Goal: Task Accomplishment & Management: Complete application form

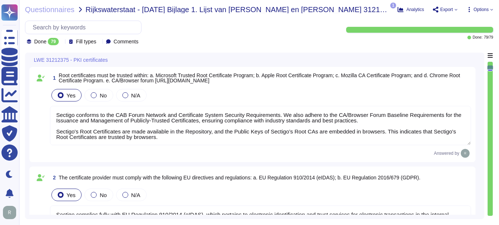
type textarea "Sectigo conforms to the CAB Forum Network and Certificate System Security Requi…"
type textarea "Sectigo complies fully with EU Regulation 910/2014 (eIDAS), which pertains to e…"
type textarea "Sectigo complies with the following standards: 1. WebTrust Standards 2. SOC 2 3…"
type textarea "We utilize TLS 1.2 or higher for all data in transit, ensuring compliance with …"
type textarea "We maintain ISO 27001 certification, along with other certifications such as SO…"
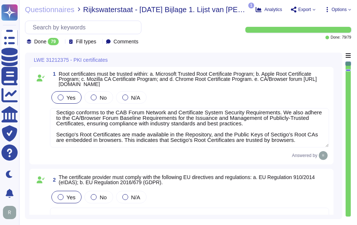
scroll to position [6, 0]
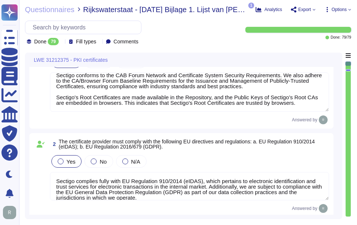
type textarea "We utilize TLS 1.2 or higher for all data in transit, ensuring compliance with …"
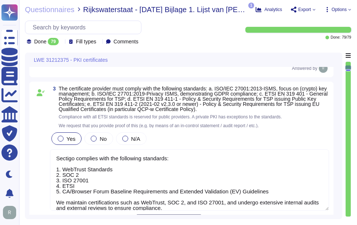
scroll to position [221, 0]
type textarea "We maintain ISO 27001 certification, along with other certifications such as SO…"
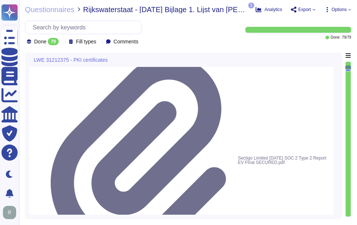
scroll to position [331, 0]
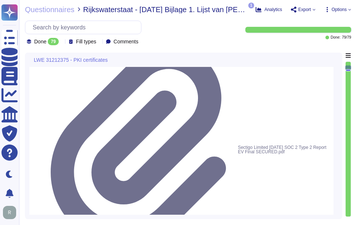
type textarea "Your enterprise sales representative will share the details."
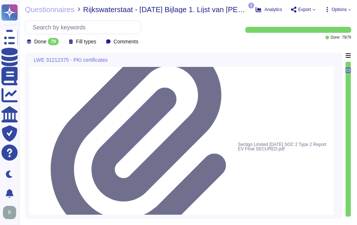
type textarea "Your enterprise sales representative will share the details."
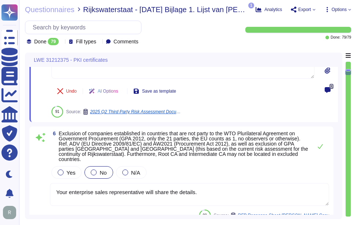
type textarea "Depending on the circumstances and the type of Certificate, a Private Key can b…"
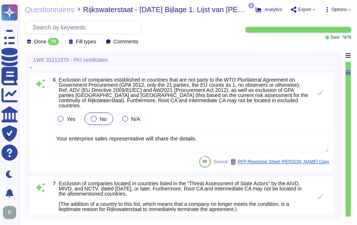
scroll to position [626, 0]
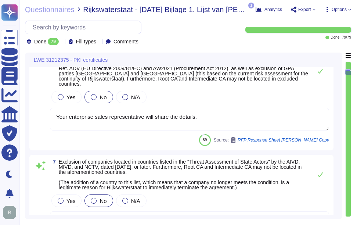
type textarea "A Precertificate, as described in RFC 6962 - Certificate Transparency, shall no…"
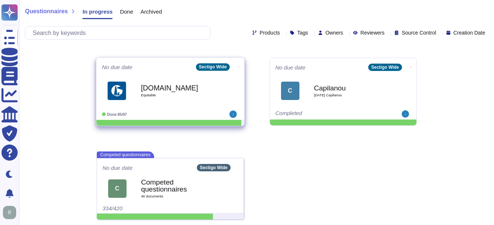
scroll to position [180, 0]
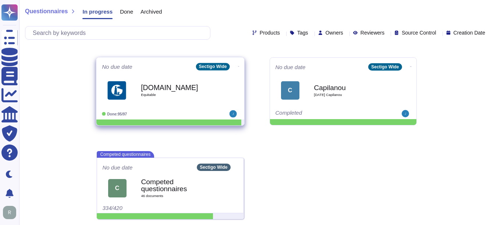
click at [148, 86] on b "[DOMAIN_NAME]" at bounding box center [178, 87] width 74 height 7
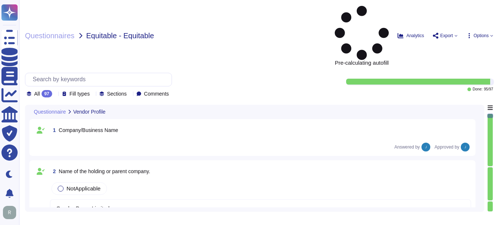
type textarea "Condor Buyer Limited"
type textarea "Sectigo is a leading provider of digital identity solutions and automated Certi…"
type textarea "Since [DATE]"
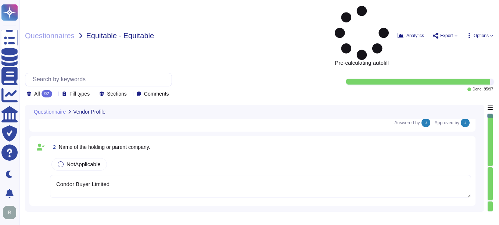
scroll to position [37, 0]
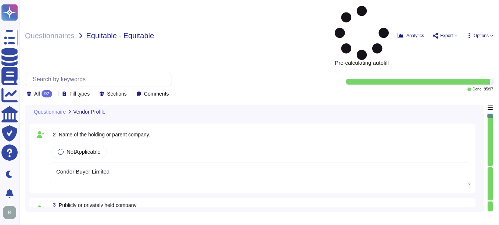
type textarea "Our organization currently has over 500 employees. We have more than 700,000 cu…"
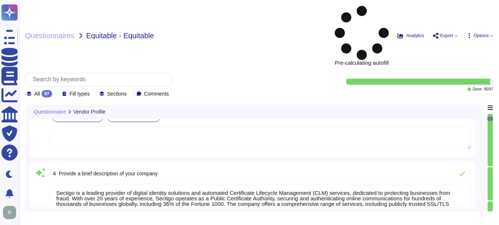
type textarea "The DUN & [PERSON_NAME] (D&B) Number for Sectigo is 220567130."
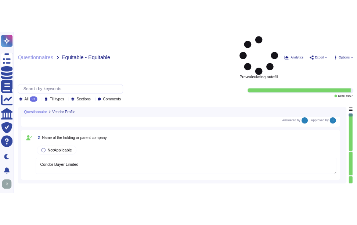
scroll to position [0, 0]
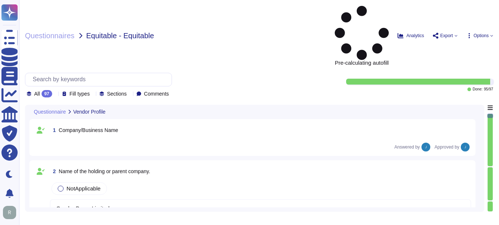
click at [131, 124] on div "1 Company/Business Name Answered by Approved by" at bounding box center [252, 138] width 437 height 28
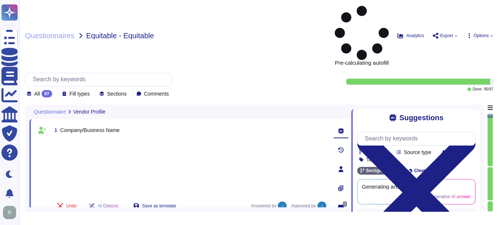
click at [246, 140] on div at bounding box center [189, 167] width 276 height 54
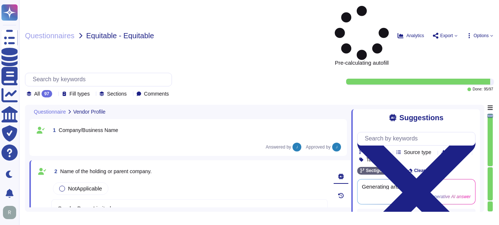
click at [469, 114] on icon at bounding box center [416, 193] width 118 height 158
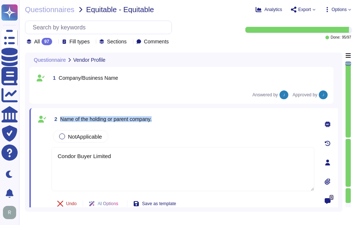
drag, startPoint x: 61, startPoint y: 119, endPoint x: 180, endPoint y: 117, distance: 119.1
click at [180, 117] on div "2 Name of the holding or parent company." at bounding box center [182, 118] width 263 height 13
drag, startPoint x: 115, startPoint y: 157, endPoint x: 34, endPoint y: 157, distance: 81.6
click at [34, 157] on div "2 Name of the holding or parent company. NotApplicable Condor Buyer Limited Und…" at bounding box center [183, 162] width 309 height 109
type textarea "v"
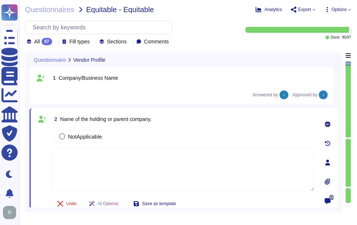
paste textarea "Sectigo Limited"
type textarea "Sectigo Limited"
click at [209, 202] on div "Undo AI Options Save as template" at bounding box center [182, 204] width 263 height 18
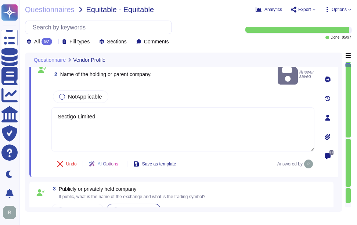
scroll to position [74, 0]
type textarea "Since [DATE]"
type textarea "Our organization currently has over 500 employees. We have more than 700,000 cu…"
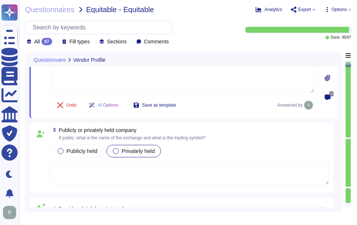
scroll to position [110, 0]
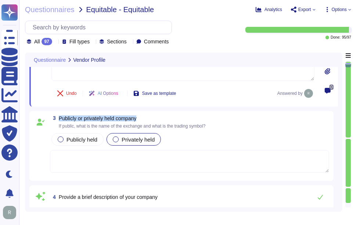
drag, startPoint x: 60, startPoint y: 119, endPoint x: 151, endPoint y: 119, distance: 91.9
click at [151, 119] on span "Publicly or privately held company" at bounding box center [132, 118] width 147 height 5
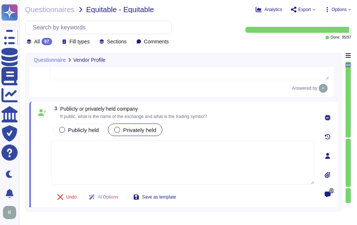
click at [69, 151] on textarea at bounding box center [182, 162] width 263 height 44
paste textarea "Sectigo is a privately held company."
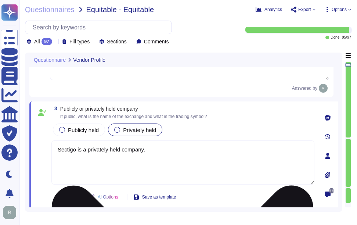
type textarea "Sectigo is a privately held company."
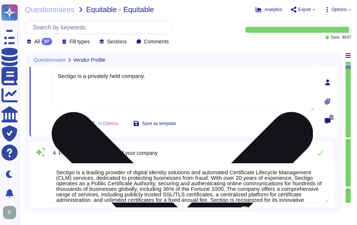
type textarea "The DUN & [PERSON_NAME] (D&B) Number for Sectigo is 220567130."
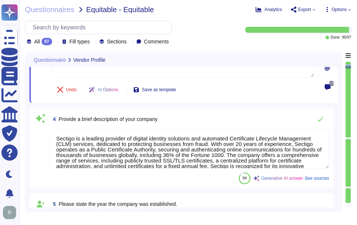
scroll to position [257, 0]
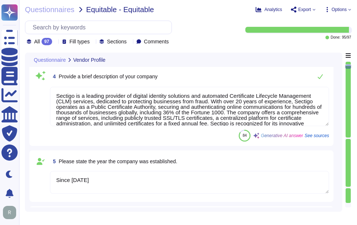
click at [203, 140] on div "84 Generative AI answer See sources" at bounding box center [189, 136] width 279 height 12
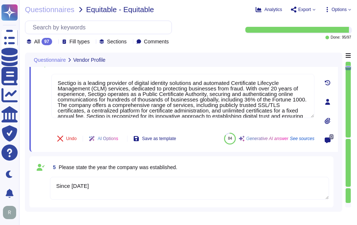
type textarea "Sectigo is a privately held company."
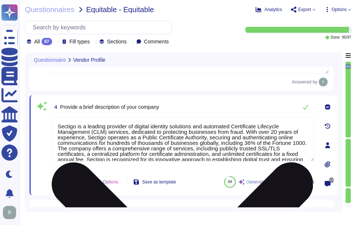
scroll to position [225, 0]
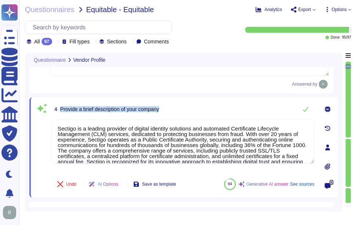
drag, startPoint x: 61, startPoint y: 101, endPoint x: 173, endPoint y: 100, distance: 112.5
click at [173, 102] on div "4 Provide a brief description of your company" at bounding box center [182, 109] width 263 height 15
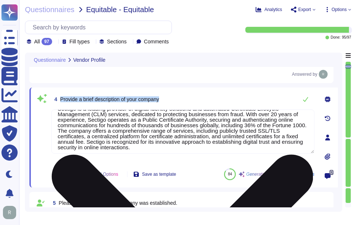
scroll to position [12, 0]
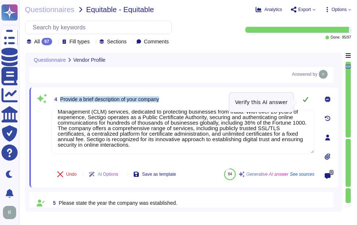
click at [303, 102] on icon at bounding box center [306, 99] width 6 height 6
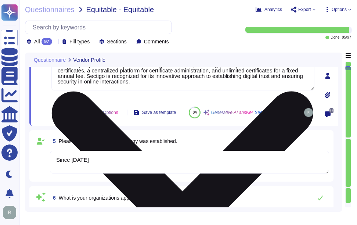
scroll to position [298, 0]
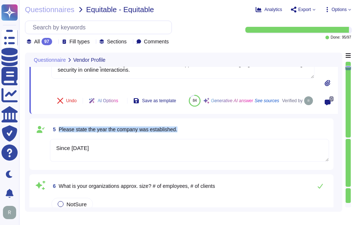
drag, startPoint x: 60, startPoint y: 139, endPoint x: 186, endPoint y: 139, distance: 126.1
click at [186, 136] on div "5 Please state the year the company was established." at bounding box center [189, 129] width 279 height 13
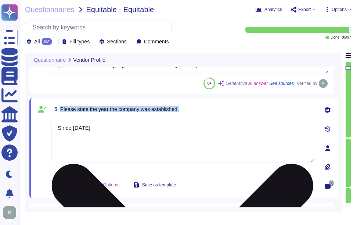
scroll to position [12, 0]
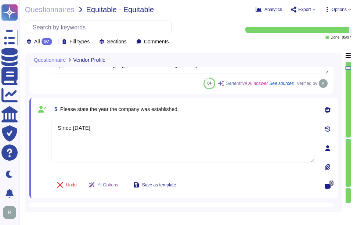
drag, startPoint x: 92, startPoint y: 131, endPoint x: 51, endPoint y: 126, distance: 40.7
click at [51, 126] on div "5 Please state the year the company was established. Since [DATE] Undo AI Optio…" at bounding box center [174, 148] width 279 height 91
paste textarea "The company was established in [DATE]."
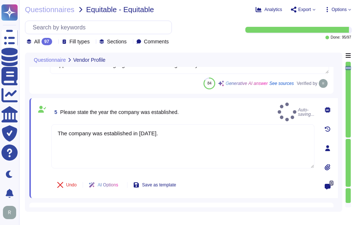
type textarea "The company was established in [DATE]."
click at [259, 185] on div "Undo AI Options Save as template" at bounding box center [182, 185] width 263 height 18
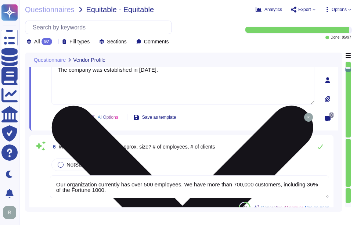
scroll to position [372, 0]
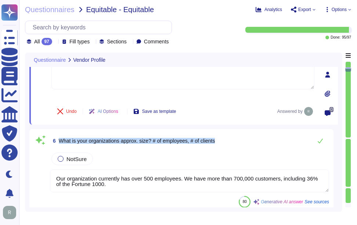
drag, startPoint x: 60, startPoint y: 142, endPoint x: 248, endPoint y: 144, distance: 188.2
click at [248, 144] on div "6 What is your organizations approx. size? # of employees, # of clients" at bounding box center [189, 140] width 279 height 15
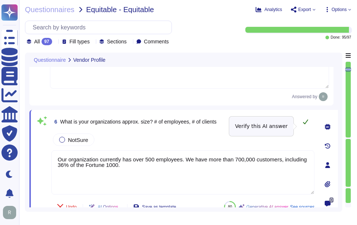
click at [304, 124] on icon at bounding box center [306, 122] width 6 height 6
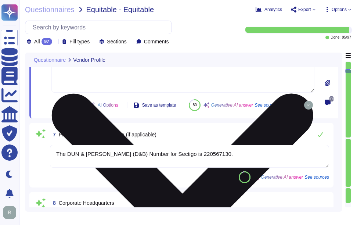
scroll to position [482, 0]
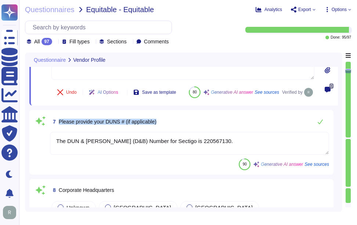
drag, startPoint x: 59, startPoint y: 142, endPoint x: 167, endPoint y: 136, distance: 108.2
click at [167, 129] on div "7 Please provide your DUNS # (if applicable)" at bounding box center [189, 121] width 279 height 15
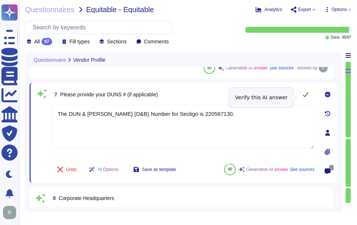
click at [305, 97] on icon at bounding box center [306, 95] width 6 height 6
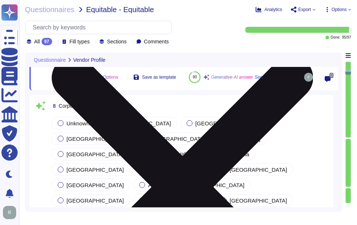
scroll to position [593, 0]
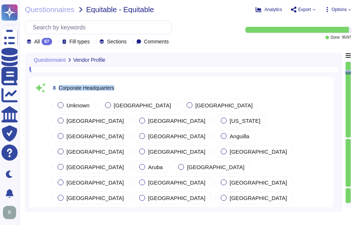
drag, startPoint x: 60, startPoint y: 99, endPoint x: 128, endPoint y: 99, distance: 68.0
click at [128, 94] on div "8 Corporate Headquarters" at bounding box center [189, 87] width 279 height 13
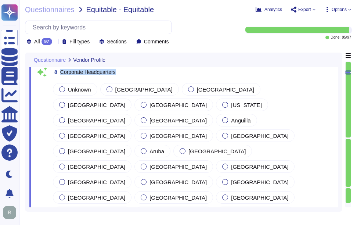
scroll to position [556, 0]
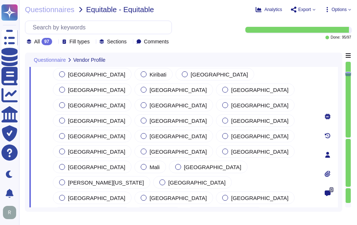
type textarea "The corporate headquarters full address is [STREET_ADDRESS]."
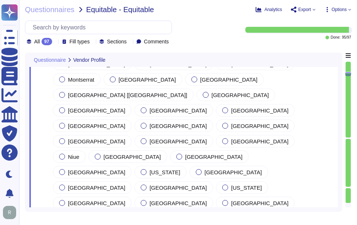
scroll to position [1401, 0]
type textarea "Services will be performed in colocation centers located in [GEOGRAPHIC_DATA], …"
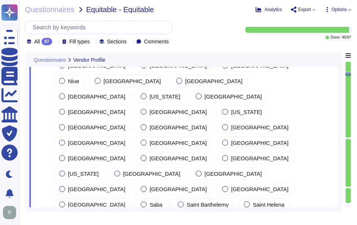
scroll to position [1438, 0]
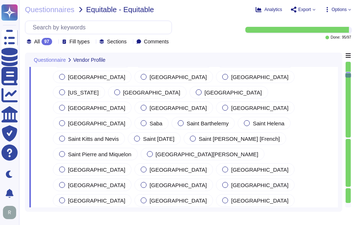
scroll to position [1511, 0]
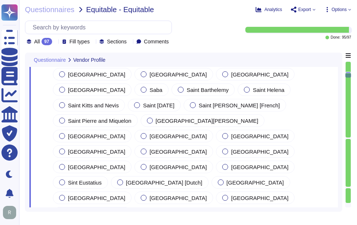
scroll to position [1548, 0]
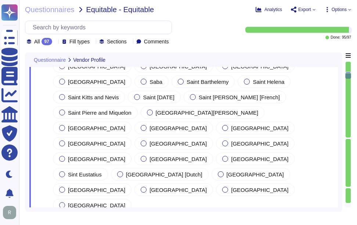
drag, startPoint x: 62, startPoint y: 75, endPoint x: 201, endPoint y: 77, distance: 139.0
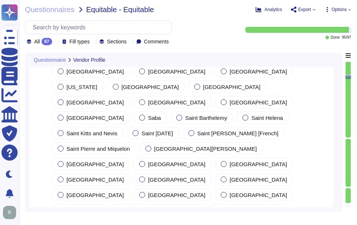
scroll to position [1511, 0]
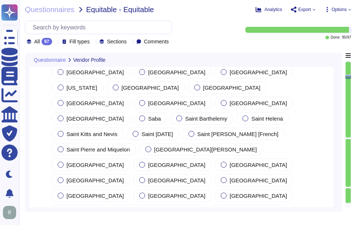
drag, startPoint x: 62, startPoint y: 145, endPoint x: 84, endPoint y: 149, distance: 22.9
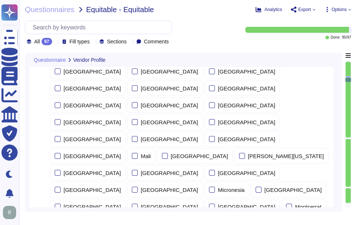
scroll to position [2394, 0]
type textarea "[PERSON_NAME]"
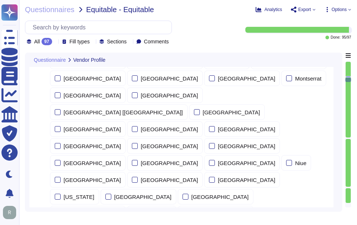
type textarea "Regional Sales Director"
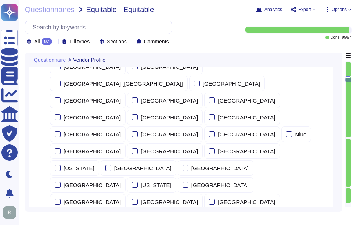
scroll to position [2467, 0]
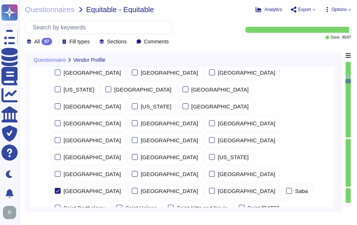
type textarea "[PERSON_NAME]"
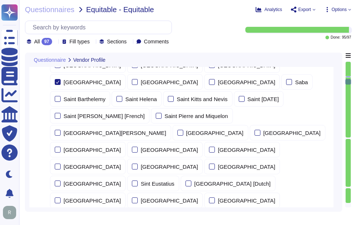
scroll to position [2651, 0]
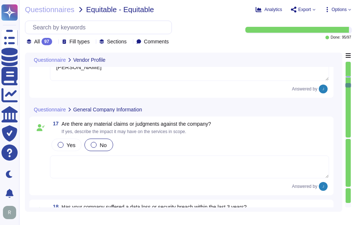
type textarea "No, we have not experienced any lay-off events affecting over 10% of our staff …"
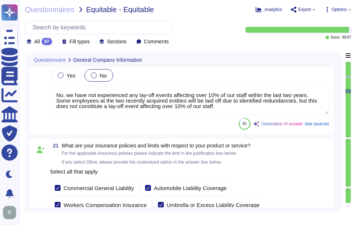
type textarea "No, client audits and risk assessments are not permitted. However, we can suppl…"
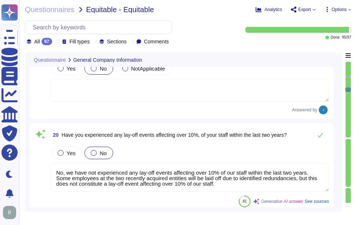
scroll to position [3055, 0]
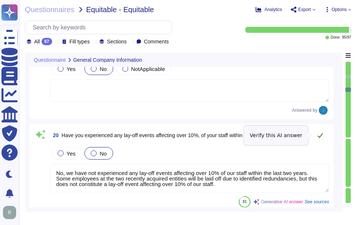
click at [322, 135] on icon at bounding box center [320, 135] width 5 height 5
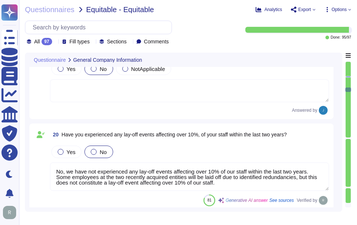
scroll to position [1, 0]
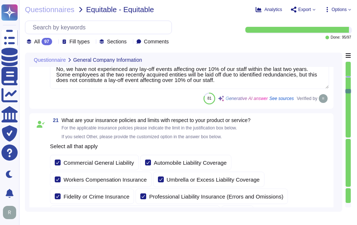
type textarea "Sectigo will provide Equitable with a comprehensive range of digital identity s…"
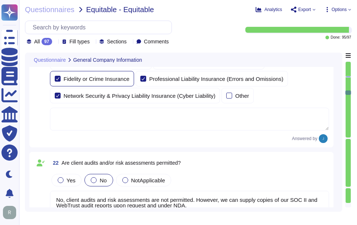
type textarea "No, Sectigo does not require access to any type of sensitive data, and we opera…"
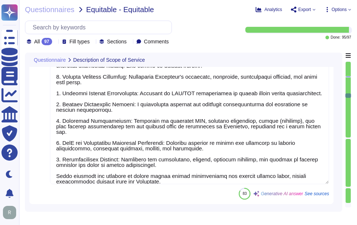
scroll to position [1, 0]
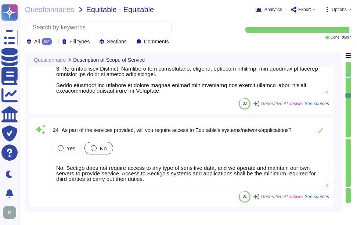
type textarea "The provided application is a Software as a Service (SaaS) portal, specifically…"
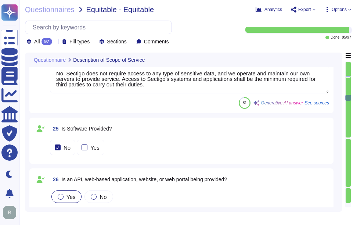
type textarea "Sectigo Certificate Manager. Digital certificates. We do not have a mobile appl…"
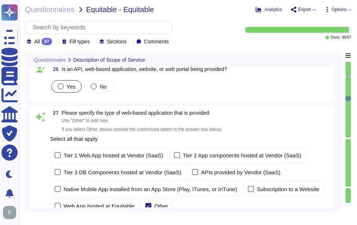
type textarea "The type of development is Software as a Service (SaaS), specifically for the S…"
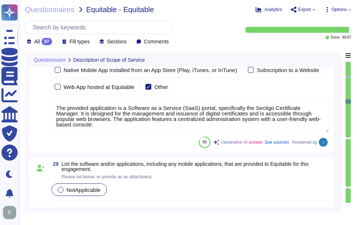
type textarea "The service being provided is a Software as a Service (SaaS)."
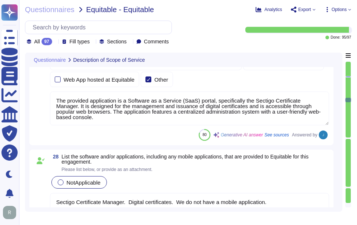
type textarea "Sectigo will provide Equitable with a comprehensive range of digital identity s…"
type textarea "No, Sectigo does not require access to any type of sensitive data, and we opera…"
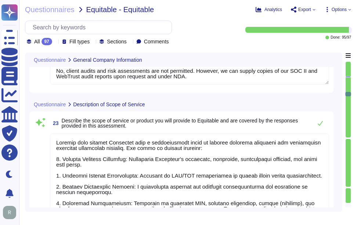
type textarea "No, client audits and risk assessments are not permitted. However, we can suppl…"
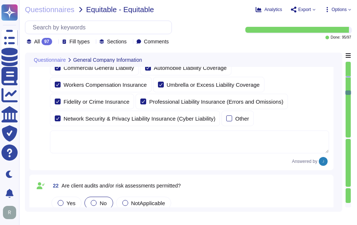
type textarea "No, we have not experienced any lay-off events affecting over 10% of our staff …"
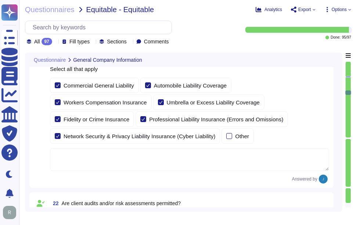
scroll to position [3276, 0]
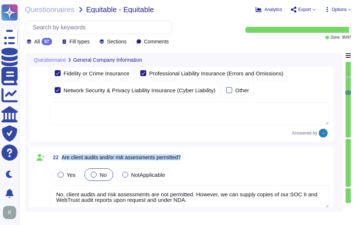
drag, startPoint x: 62, startPoint y: 156, endPoint x: 194, endPoint y: 157, distance: 132.0
click at [194, 157] on div "22 Are client audits and/or risk assessments permitted?" at bounding box center [189, 157] width 279 height 13
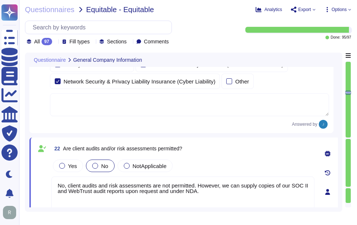
type textarea "Sectigo will provide Equitable with a comprehensive range of digital identity s…"
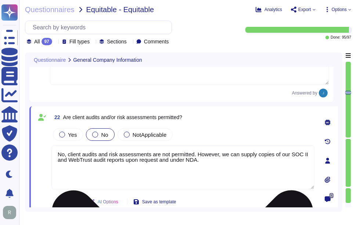
scroll to position [3349, 0]
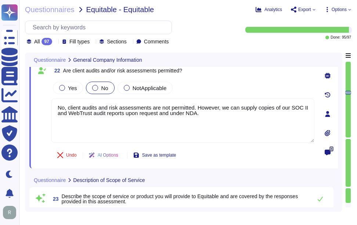
type textarea "No, Sectigo does not require access to any type of sensitive data, and we opera…"
click at [294, 156] on div "Undo AI Options Save as template" at bounding box center [182, 155] width 263 height 18
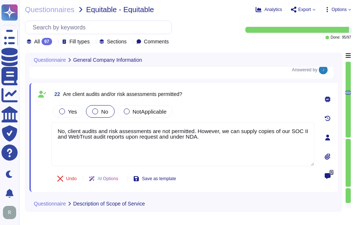
scroll to position [3313, 0]
type textarea "No, we have not experienced any lay-off events affecting over 10% of our staff …"
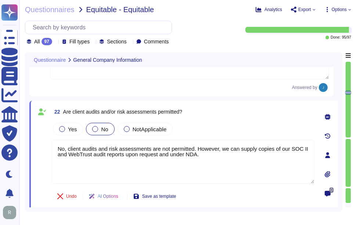
click at [49, 148] on div "22 Are client audits and/or risk assessments permitted? Yes No NotApplicable No…" at bounding box center [174, 155] width 279 height 100
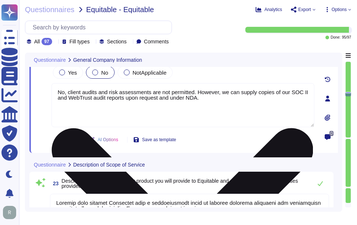
type textarea "No, Sectigo does not require access to any type of sensitive data, and we opera…"
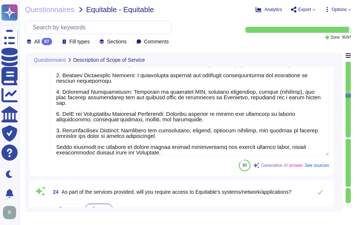
scroll to position [3533, 0]
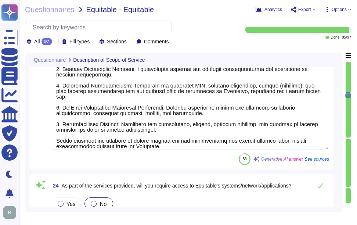
type textarea "The provided application is a Software as a Service (SaaS) portal, specifically…"
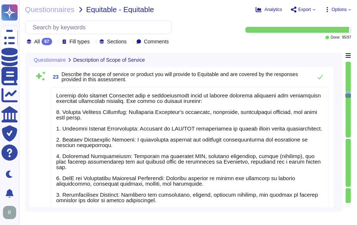
scroll to position [3326, 0]
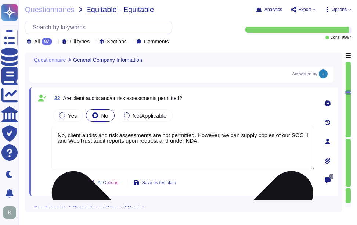
type textarea "No, we have not experienced any lay-off events affecting over 10% of our staff …"
type textarea "No, client audits and risk assessments are not permitted. However, we can suppl…"
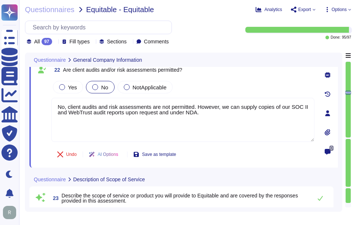
type textarea "No, Sectigo does not require access to any type of sensitive data, and we opera…"
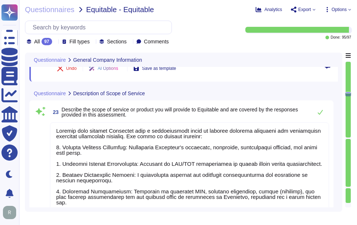
scroll to position [3436, 0]
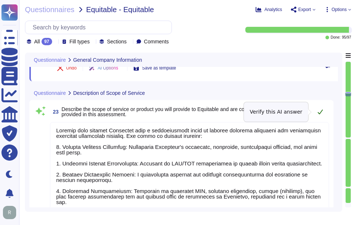
click at [320, 112] on icon at bounding box center [321, 112] width 6 height 6
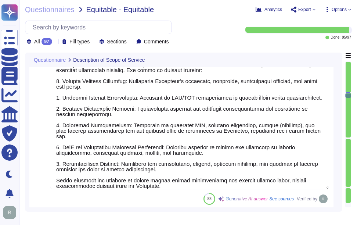
scroll to position [3510, 0]
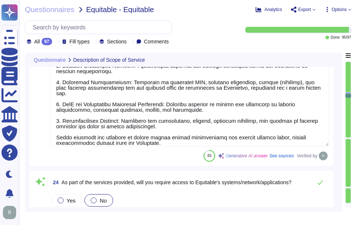
type textarea "The provided application is a Software as a Service (SaaS) portal, specifically…"
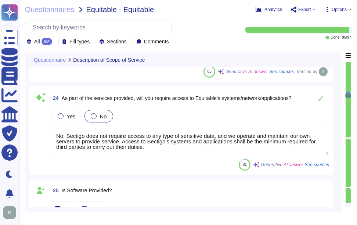
scroll to position [3620, 0]
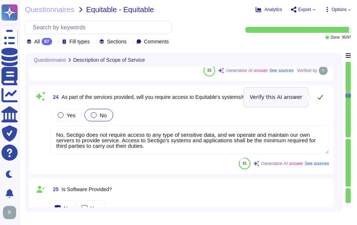
click at [321, 96] on icon at bounding box center [321, 97] width 6 height 6
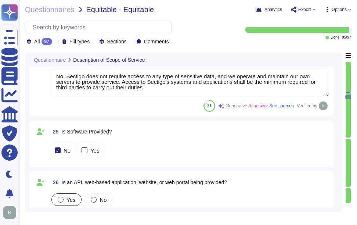
scroll to position [3694, 0]
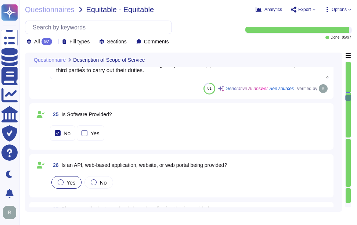
type textarea "Sectigo Certificate Manager. Digital certificates. We do not have a mobile appl…"
click at [163, 136] on div "No Yes" at bounding box center [189, 132] width 279 height 15
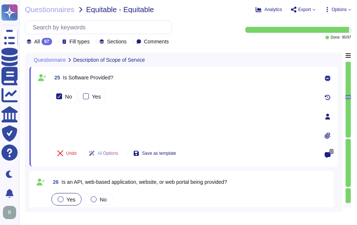
type textarea "Sectigo Certificate Manager. Digital certificates. We do not have a mobile appl…"
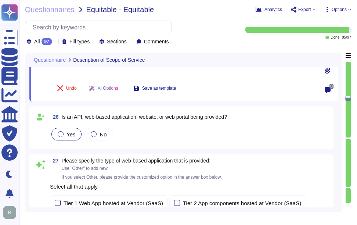
scroll to position [3804, 0]
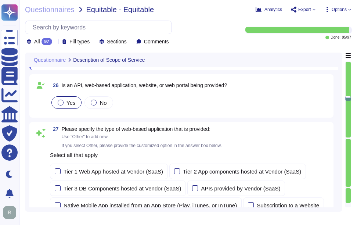
type textarea "The type of development is Software as a Service (SaaS), specifically for the S…"
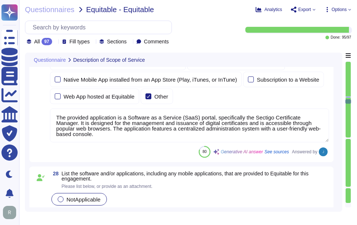
scroll to position [3951, 0]
type textarea "The service being provided is a Software as a Service (SaaS)."
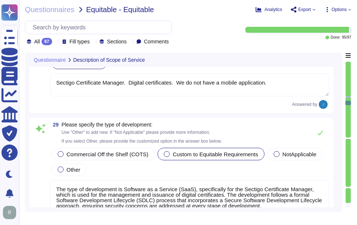
scroll to position [4061, 0]
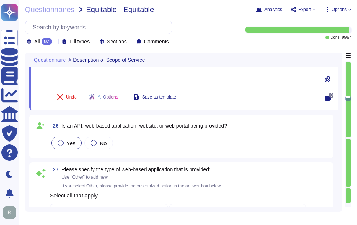
type textarea "Sectigo will provide Equitable with a comprehensive range of digital identity s…"
type textarea "No, Sectigo does not require access to any type of sensitive data, and we opera…"
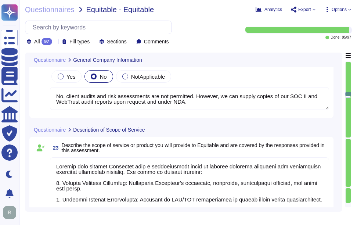
type textarea "No, client audits and risk assessments are not permitted. However, we can suppl…"
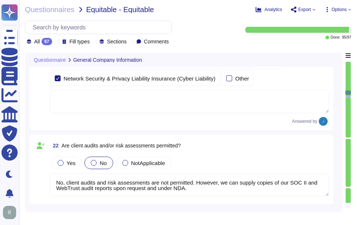
type textarea "No, we have not experienced any lay-off events affecting over 10% of our staff …"
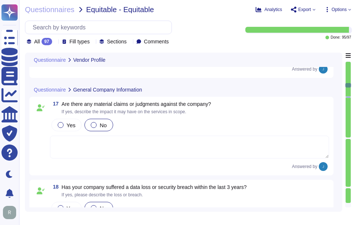
type textarea "[PERSON_NAME]"
type textarea "Regional Sales Director"
type textarea "[PERSON_NAME]"
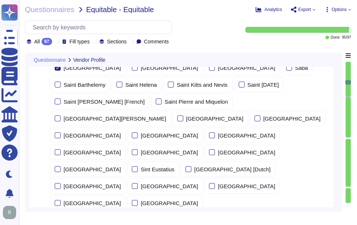
type textarea "Services will be performed in colocation centers located in [GEOGRAPHIC_DATA], …"
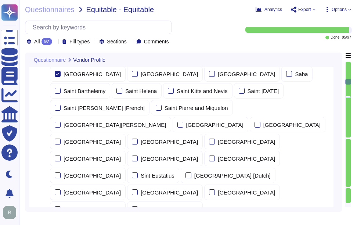
type textarea "Services will be performed in colocation centers located in [GEOGRAPHIC_DATA], …"
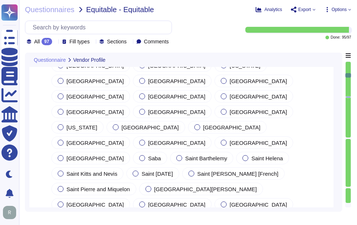
type textarea "The corporate headquarters full address is [STREET_ADDRESS]."
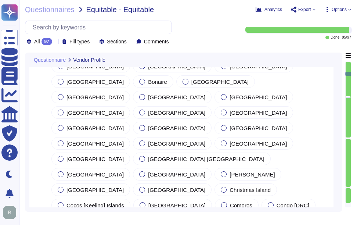
type textarea "Our organization currently has over 500 employees. We have more than 700,000 cu…"
type textarea "The DUN & [PERSON_NAME] (D&B) Number for Sectigo is 220567130."
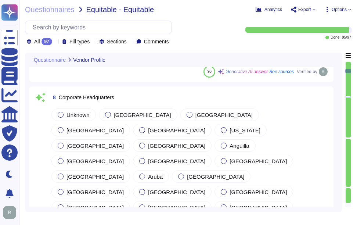
scroll to position [401, 0]
type textarea "Sectigo is a leading provider of digital identity solutions and automated Certi…"
type textarea "The company was established in [DATE]."
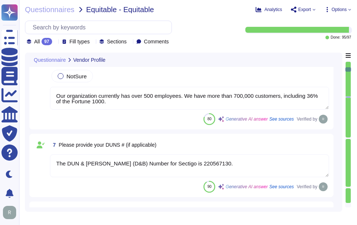
type textarea "Sectigo is a privately held company."
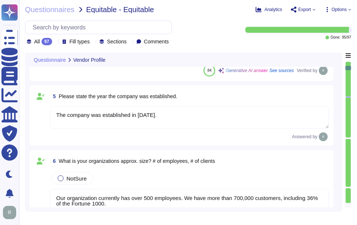
type textarea "Sectigo Limited"
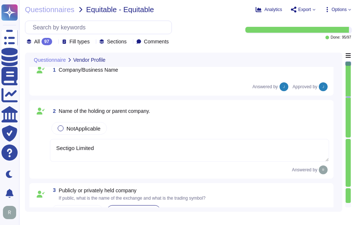
scroll to position [0, 0]
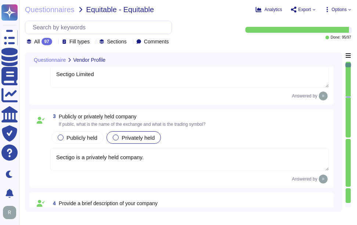
type textarea "Our organization currently has over 500 employees. We have more than 700,000 cu…"
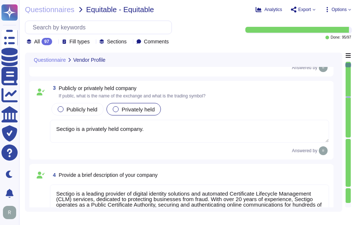
type textarea "The DUN & [PERSON_NAME] (D&B) Number for Sectigo is 220567130."
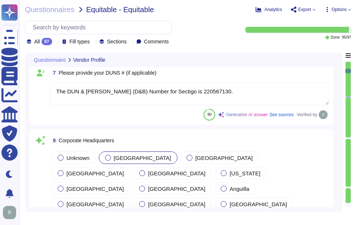
scroll to position [441, 0]
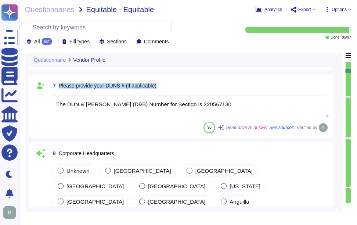
drag, startPoint x: 59, startPoint y: 86, endPoint x: 178, endPoint y: 84, distance: 119.1
click at [178, 84] on div "7 Please provide your DUNS # (if applicable)" at bounding box center [189, 85] width 279 height 13
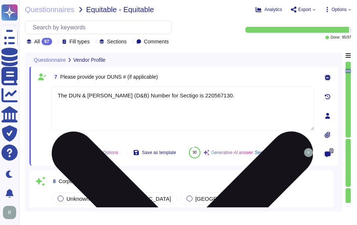
drag, startPoint x: 192, startPoint y: 94, endPoint x: 218, endPoint y: 95, distance: 26.1
click at [218, 95] on textarea "The DUN & [PERSON_NAME] (D&B) Number for Sectigo is 220567130." at bounding box center [182, 108] width 263 height 44
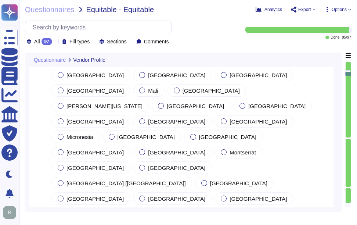
type textarea "The corporate headquarters full address is [STREET_ADDRESS]."
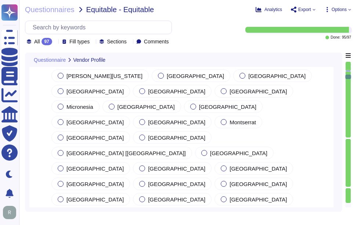
type textarea "Services will be performed in colocation centers located in [GEOGRAPHIC_DATA], …"
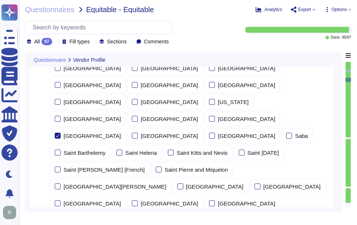
type textarea "[PERSON_NAME]"
type textarea "Regional Sales Director"
type textarea "[PERSON_NAME]"
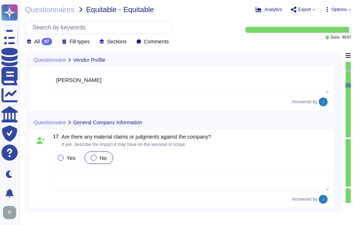
type textarea "No, we have not experienced any lay-off events affecting over 10% of our staff …"
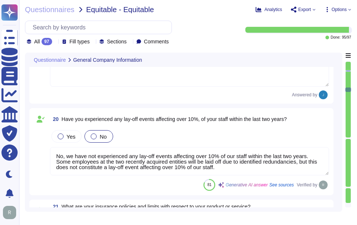
type textarea "No, client audits and risk assessments are not permitted. However, we can suppl…"
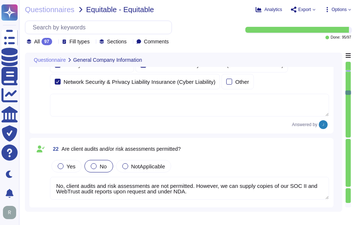
type textarea "Sectigo will provide Equitable with a comprehensive range of digital identity s…"
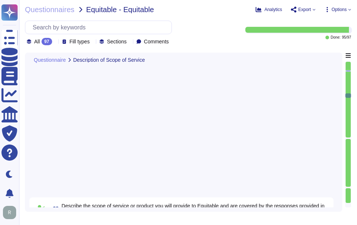
type textarea "No, Sectigo does not require access to any type of sensitive data, and we opera…"
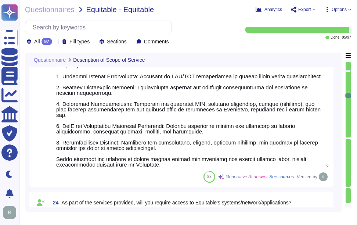
type textarea "The provided application is a Software as a Service (SaaS) portal, specifically…"
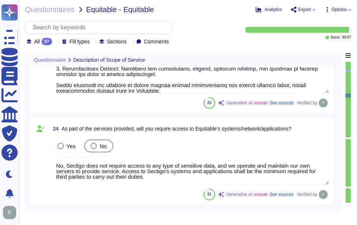
scroll to position [3529, 0]
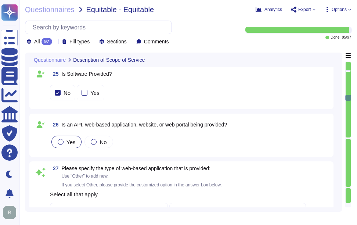
type textarea "Sectigo Certificate Manager. Digital certificates. We do not have a mobile appl…"
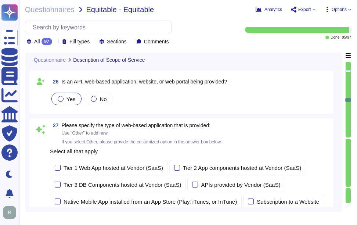
type textarea "The type of development is Software as a Service (SaaS), specifically for the S…"
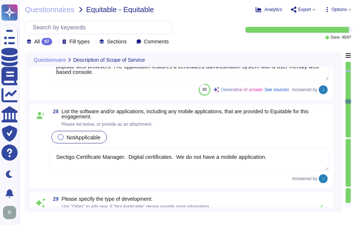
type textarea "The service being provided is a Software as a Service (SaaS)."
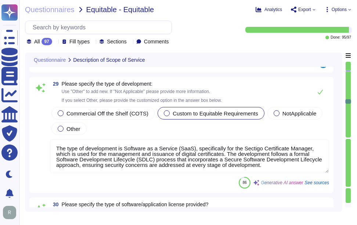
scroll to position [3970, 0]
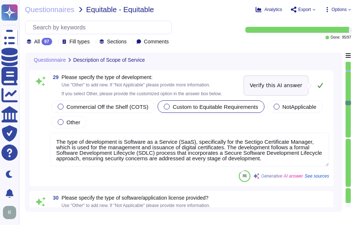
click at [321, 82] on icon at bounding box center [321, 85] width 6 height 6
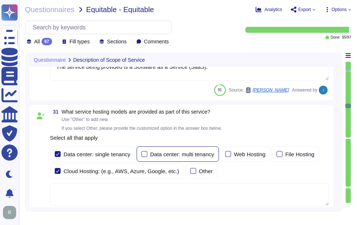
scroll to position [4190, 0]
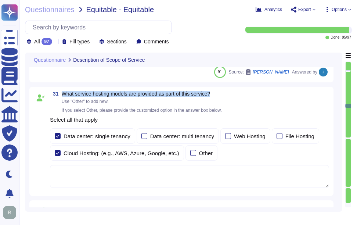
drag, startPoint x: 63, startPoint y: 93, endPoint x: 223, endPoint y: 93, distance: 159.9
click at [222, 93] on span "What service hosting models are provided as part of this service?" at bounding box center [142, 93] width 160 height 5
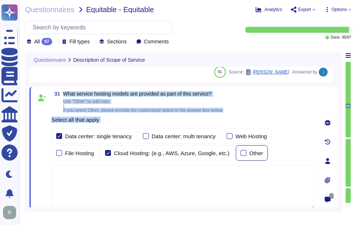
drag, startPoint x: 64, startPoint y: 93, endPoint x: 261, endPoint y: 154, distance: 206.8
click at [261, 154] on div "31 What service hosting models are provided as part of this service? Use "Other…" at bounding box center [174, 160] width 279 height 139
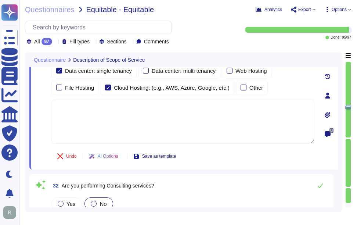
type textarea "Yes, there are direct interactions with our clients' customers through our webs…"
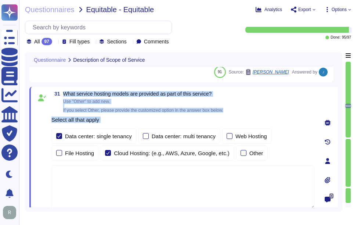
click at [237, 114] on div "31 What service hosting models are provided as part of this service? Use "Other…" at bounding box center [174, 160] width 279 height 139
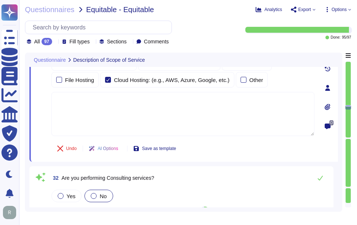
scroll to position [4264, 0]
click at [233, 154] on div "Undo AI Options Save as template" at bounding box center [182, 148] width 263 height 18
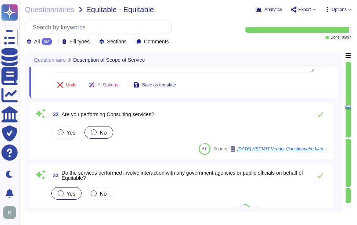
scroll to position [4337, 0]
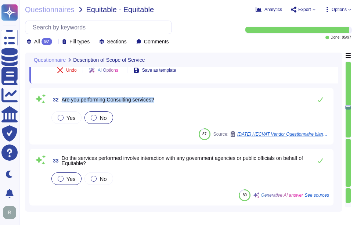
drag, startPoint x: 62, startPoint y: 98, endPoint x: 177, endPoint y: 97, distance: 114.3
click at [177, 97] on div "32 Are you performing Consulting services?" at bounding box center [189, 99] width 279 height 15
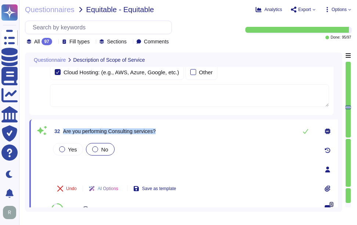
scroll to position [4264, 0]
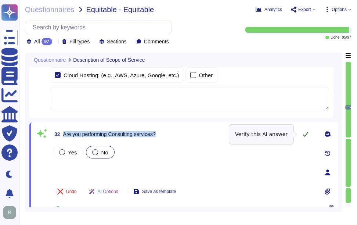
click at [307, 135] on icon at bounding box center [305, 134] width 5 height 5
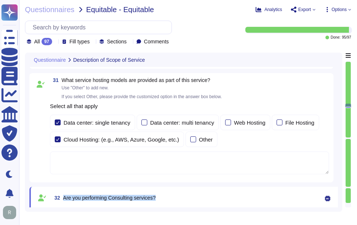
type textarea "The type of development is Software as a Service (SaaS), specifically for the S…"
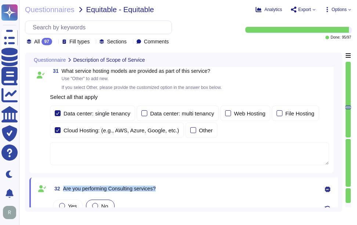
type textarea "Yes, there are direct interactions with our clients' customers through our webs…"
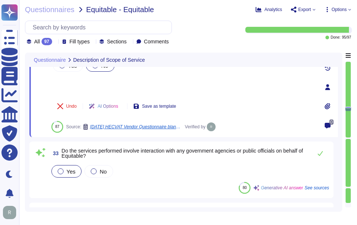
scroll to position [4374, 0]
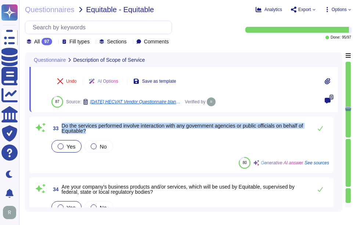
drag, startPoint x: 62, startPoint y: 125, endPoint x: 96, endPoint y: 132, distance: 34.1
click at [96, 132] on span "Do the services performed involve interaction with any government agencies or p…" at bounding box center [185, 128] width 247 height 10
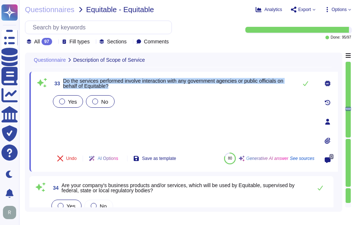
click at [94, 104] on div "No" at bounding box center [100, 101] width 28 height 12
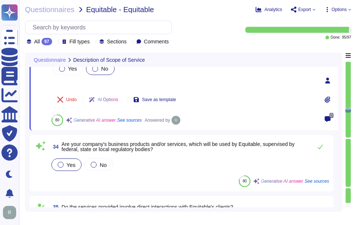
type textarea "No, additional support services will not be provided as part of this service."
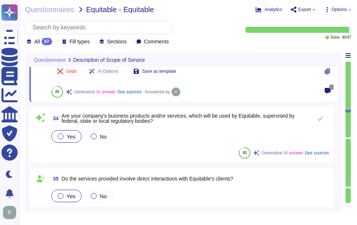
scroll to position [4448, 0]
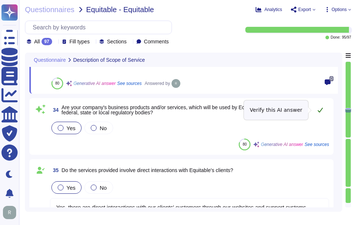
click at [322, 108] on icon at bounding box center [321, 110] width 6 height 6
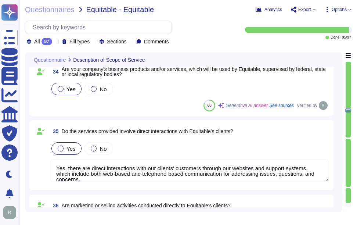
scroll to position [4521, 0]
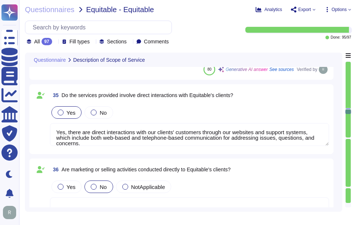
type textarea "Sectigo does not require access to any type of sensitive data."
click at [62, 94] on span "Do the services provided involve direct interactions with Equitable's clients?" at bounding box center [148, 95] width 172 height 6
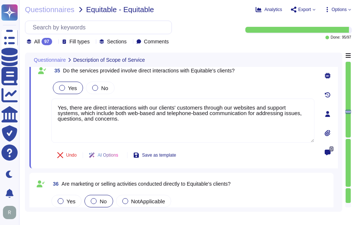
scroll to position [4484, 0]
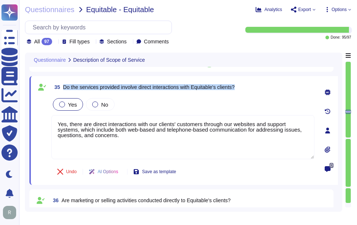
drag, startPoint x: 64, startPoint y: 87, endPoint x: 300, endPoint y: 93, distance: 235.7
click at [300, 93] on div "35 Do the services provided involve direct interactions with Equitable's client…" at bounding box center [182, 86] width 263 height 13
